Goal: Navigation & Orientation: Find specific page/section

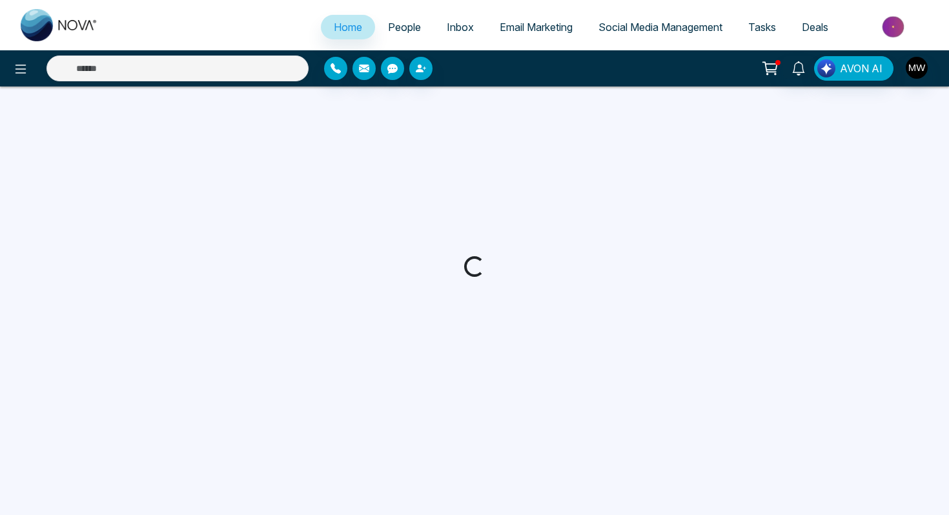
select select "*"
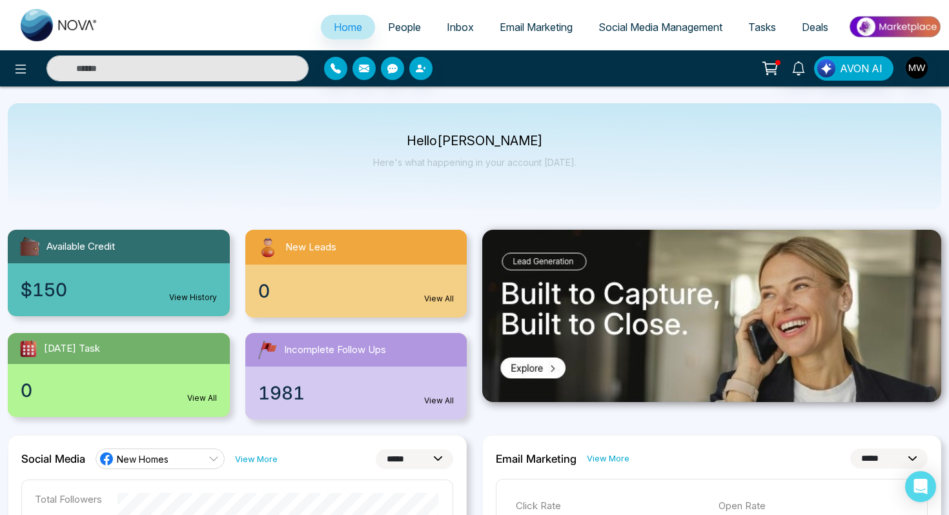
click at [399, 27] on span "People" at bounding box center [404, 27] width 33 height 13
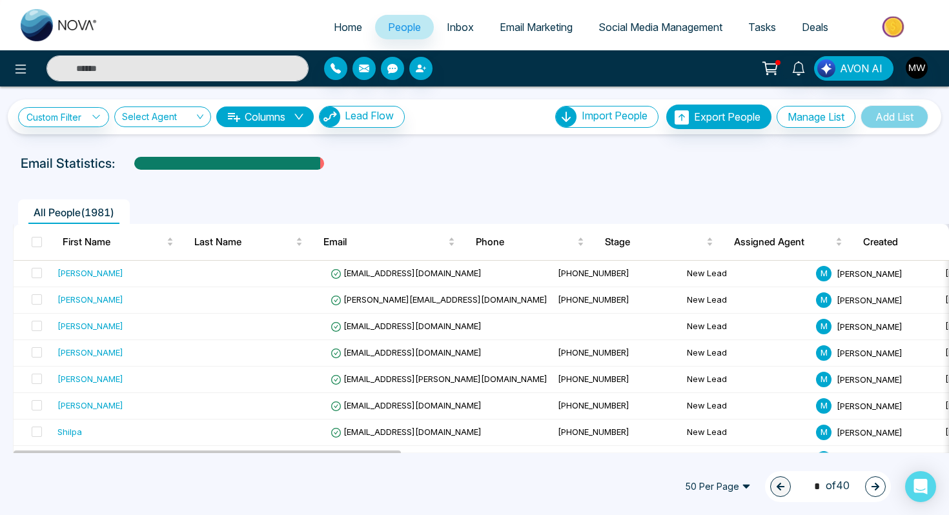
click at [540, 30] on span "Email Marketing" at bounding box center [536, 27] width 73 height 13
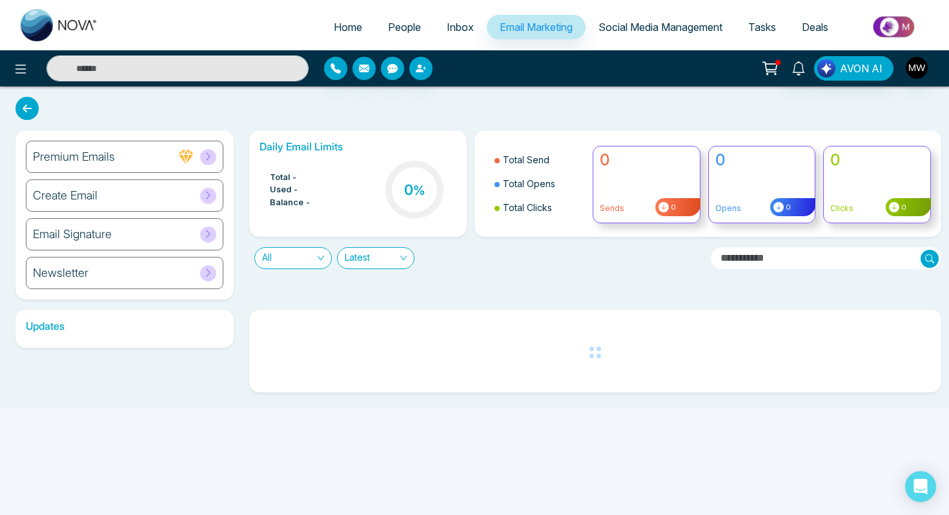
click at [455, 30] on span "Inbox" at bounding box center [460, 27] width 27 height 13
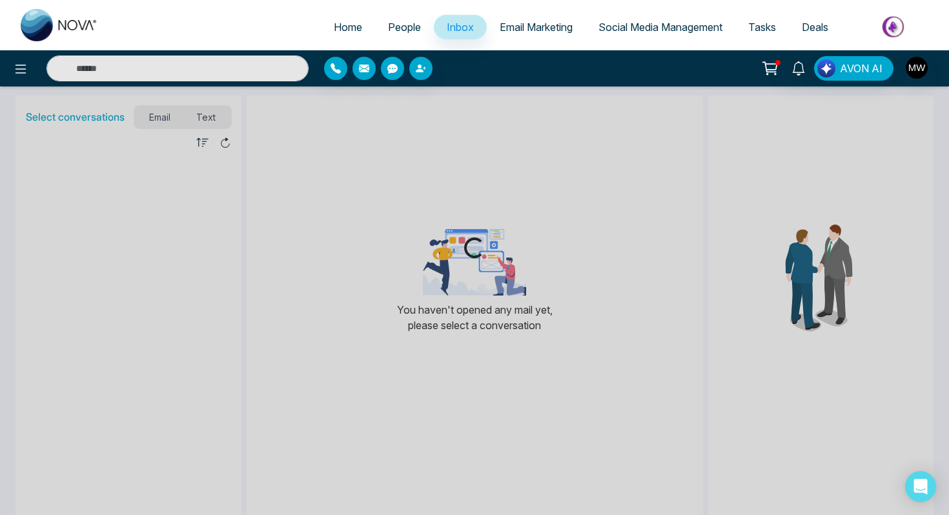
click at [399, 33] on span "People" at bounding box center [404, 27] width 33 height 13
